Goal: Navigation & Orientation: Find specific page/section

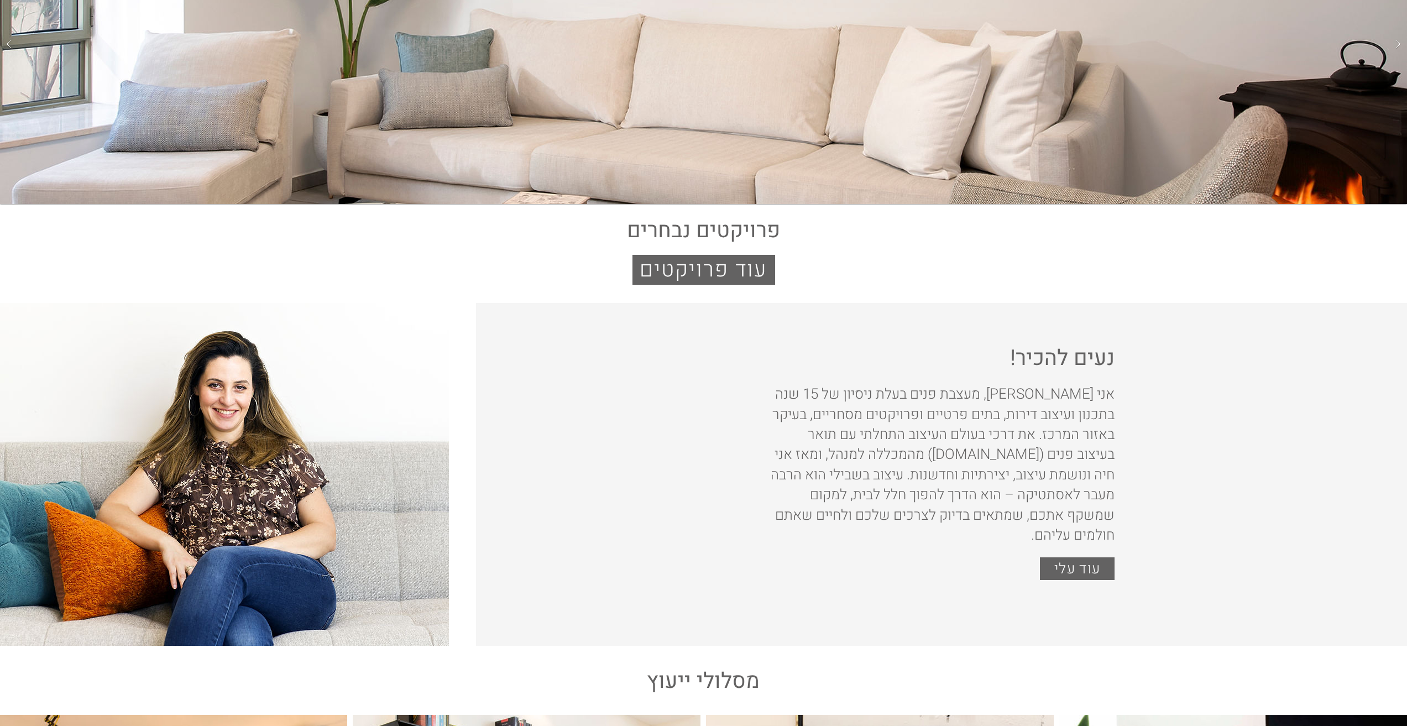
scroll to position [166, 0]
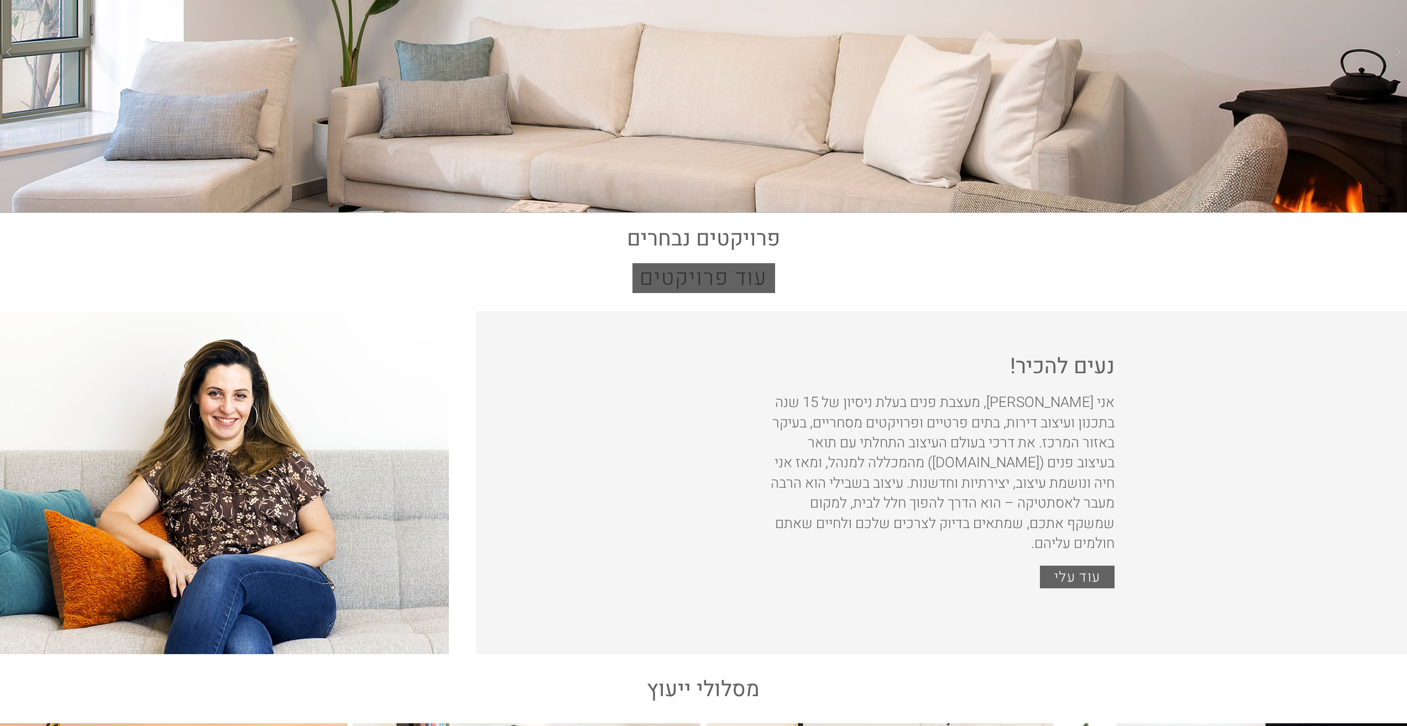
click at [696, 284] on span "עוד פרויקטים" at bounding box center [703, 278] width 127 height 32
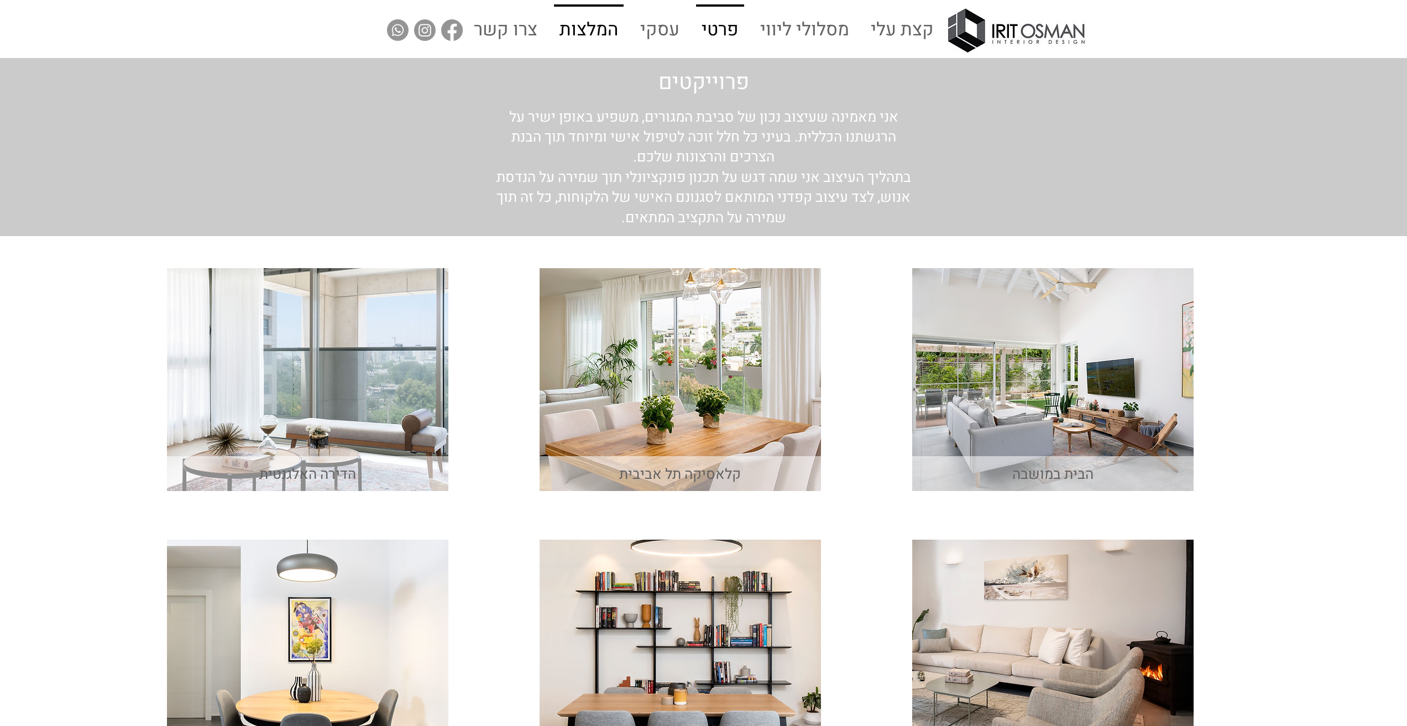
click at [593, 27] on p "המלצות" at bounding box center [588, 31] width 67 height 48
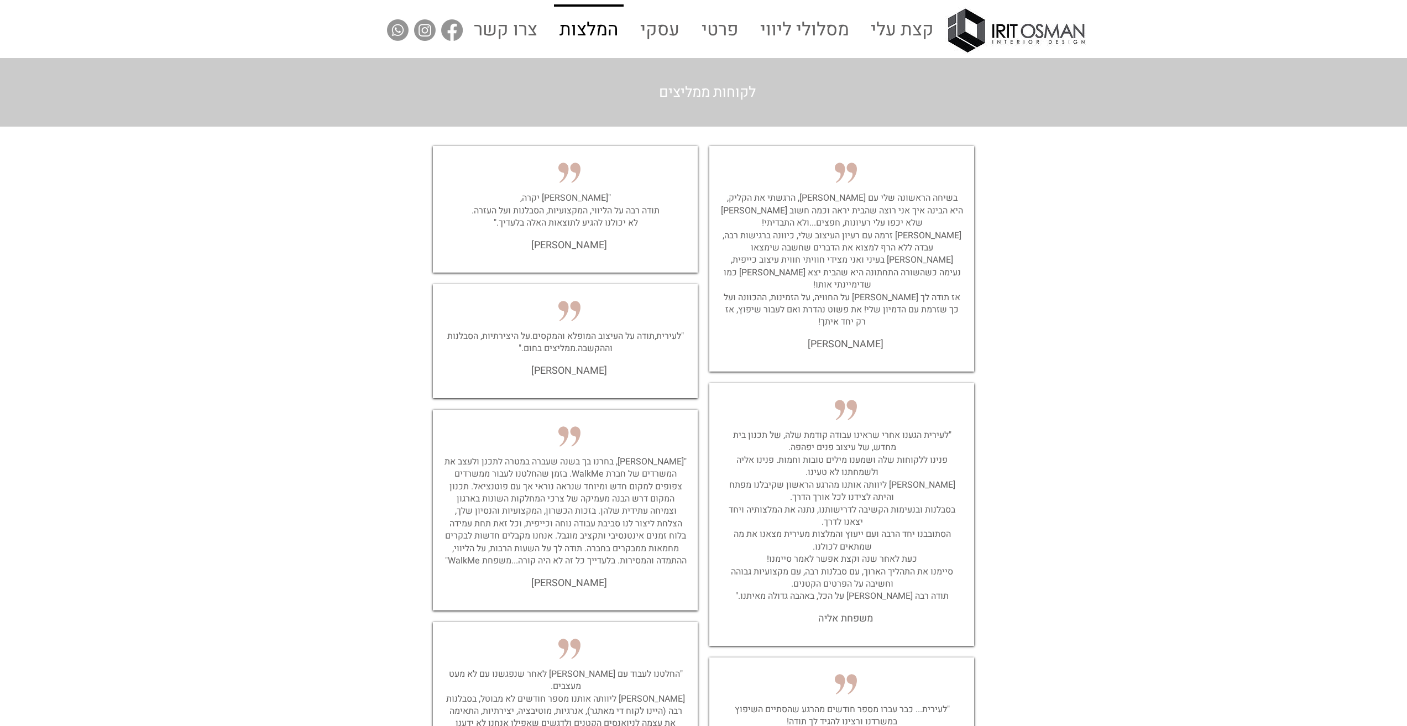
drag, startPoint x: 521, startPoint y: 302, endPoint x: 618, endPoint y: 308, distance: 97.0
click at [618, 308] on div at bounding box center [565, 341] width 265 height 114
drag, startPoint x: 612, startPoint y: 311, endPoint x: 514, endPoint y: 311, distance: 97.9
click at [525, 313] on div at bounding box center [565, 341] width 265 height 114
